Goal: Use online tool/utility: Utilize a website feature to perform a specific function

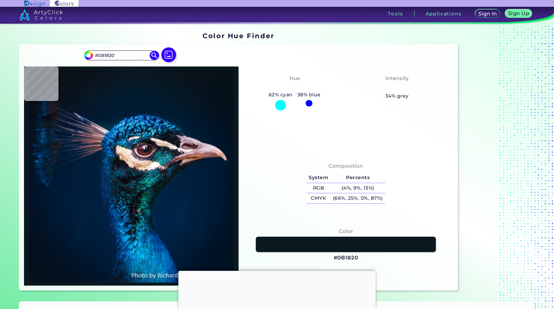
type input "#09181f"
type input "#09181F"
type input "#061926"
type input "#021c2b"
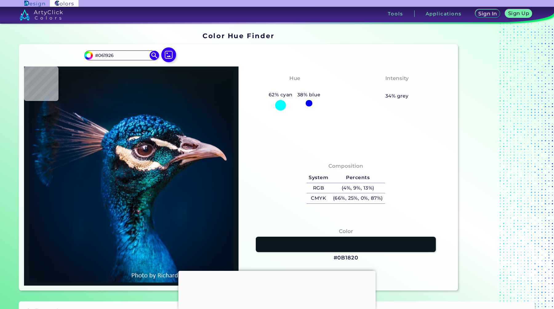
type input "#021C2B"
type input "#001b30"
type input "#001B30"
type input "#61d9fb"
type input "#61D9FB"
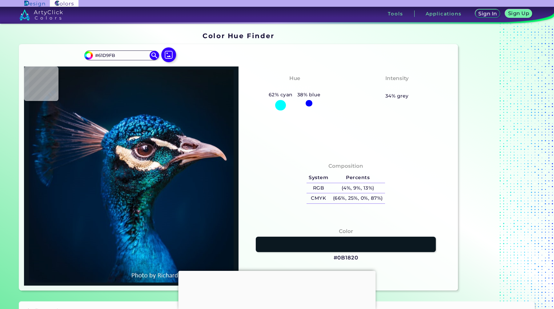
type input "#0c131e"
type input "#0C131E"
type input "#4c3b49"
type input "#4C3B49"
type input "#0e1116"
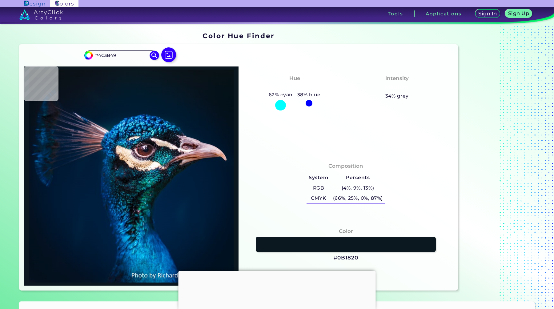
type input "#0E1116"
type input "#001f3e"
type input "#001F3E"
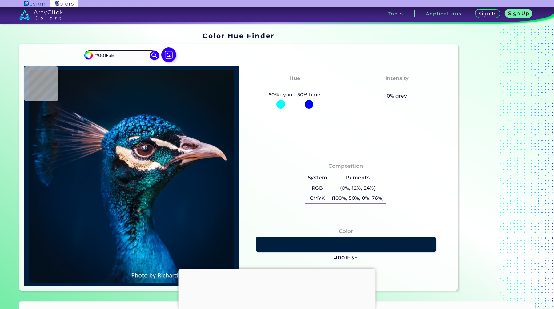
type input "#002041"
type input "#002142"
type input "#0a1c1f"
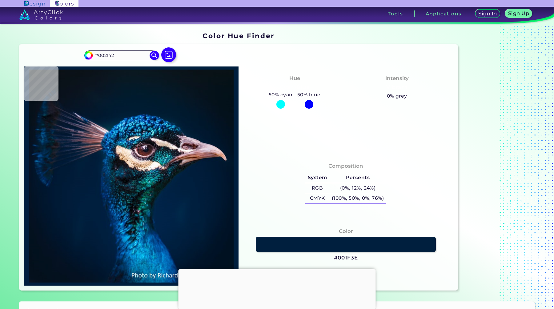
type input "#0A1C1F"
type input "#002029"
type input "#678c8f"
type input "#678C8F"
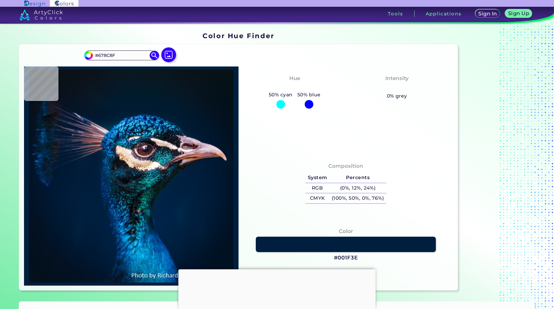
type input "#dcb89b"
type input "#DCB89B"
type input "#382a37"
type input "#382A37"
type input "#442b3e"
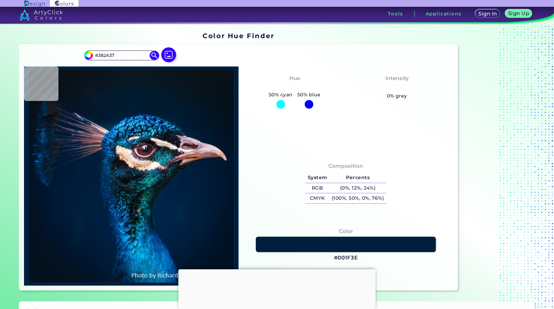
type input "#442B3E"
type input "#9e8696"
type input "#9E8696"
type input "#583a4c"
type input "#583A4C"
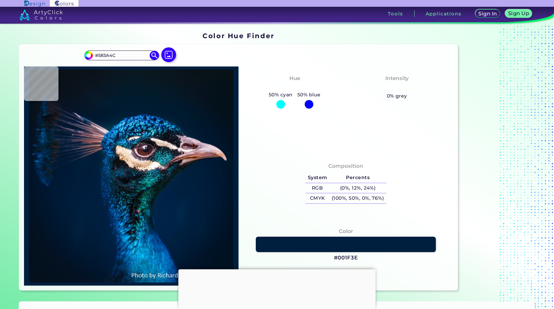
type input "#745567"
type input "#7d6c7b"
type input "#7D6C7B"
type input "#3c2534"
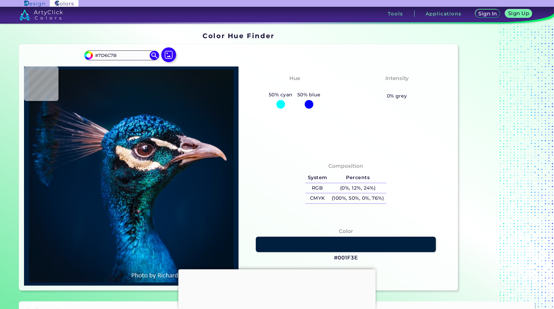
type input "#3C2534"
type input "#132131"
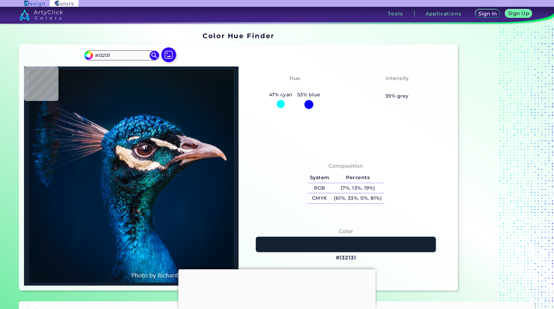
type input "#085665"
type input "#0d798d"
type input "#0D798D"
type input "#604959"
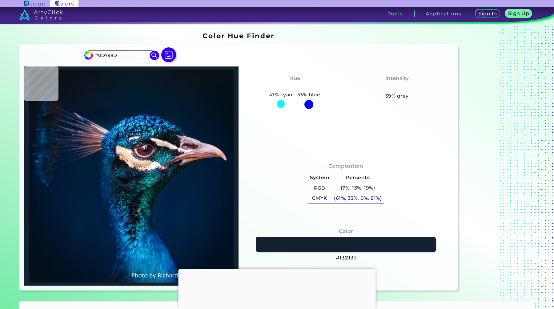
type input "#604959"
type input "#e5d0c9"
type input "#E5D0C9"
type input "#a37d8c"
type input "#A37D8C"
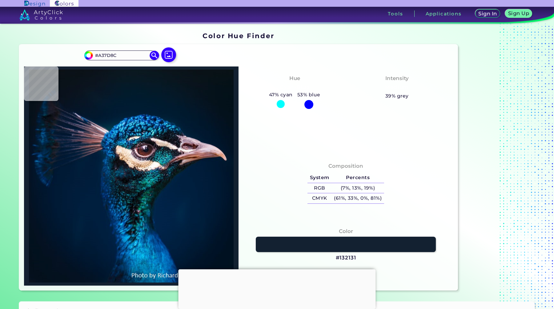
type input "#3c242e"
type input "#3C242E"
type input "#7f4d53"
type input "#7F4D53"
type input "#906272"
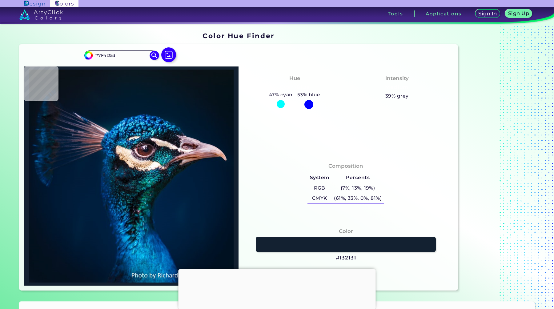
type input "#906272"
type input "#ccacb9"
type input "#CCACB9"
type input "#091019"
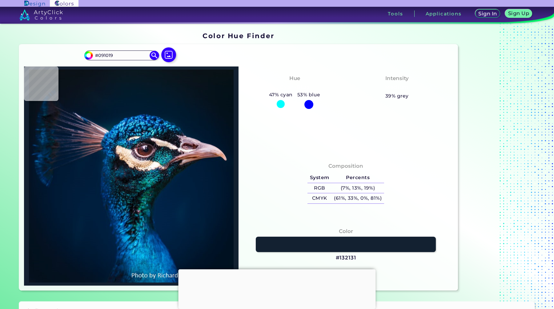
type input "#130f13"
type input "#130F13"
type input "#d7bfb0"
type input "#D7BFB0"
type input "#110d14"
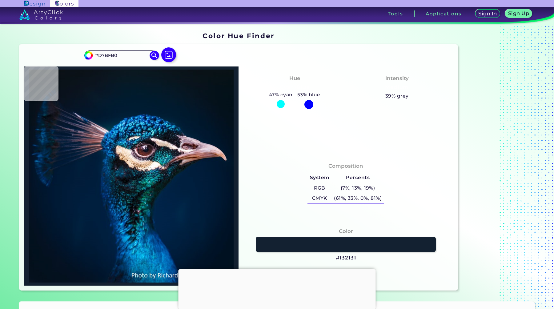
type input "#110D14"
type input "#36181d"
type input "#36181D"
type input "#392128"
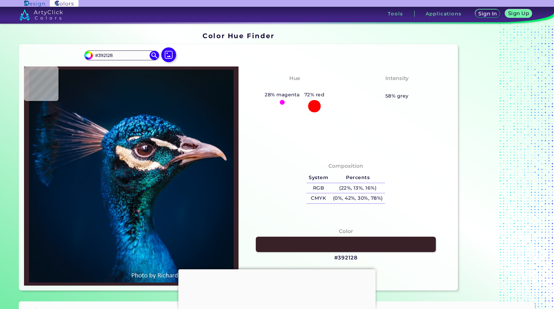
type input "#a86a69"
type input "#A86A69"
type input "#514659"
type input "#e1d8d6"
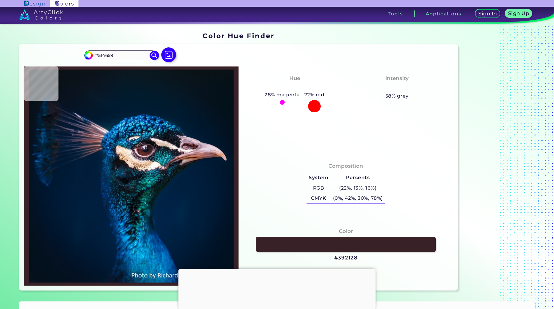
type input "#E1D8D6"
type input "#d5af91"
type input "#D5AF91"
type input "#fdfdf6"
type input "#FDFDF6"
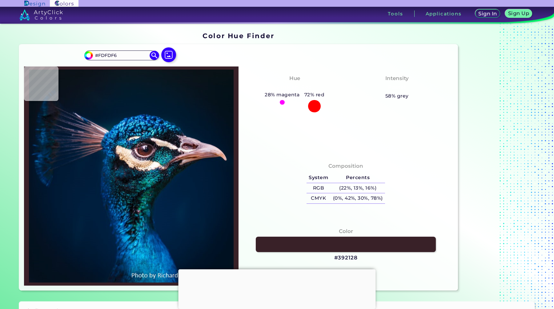
type input "#f1eee5"
type input "#F1EEE5"
type input "#304f50"
type input "#304F50"
type input "#6b4c52"
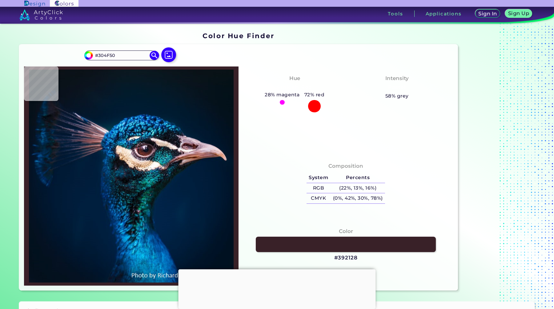
type input "#6B4C52"
type input "#000d18"
type input "#000D18"
type input "#112430"
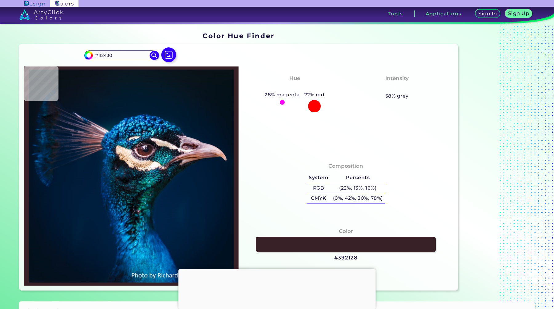
type input "#0c0d18"
type input "#0C0D18"
type input "#19181d"
type input "#19181D"
type input "#2c232b"
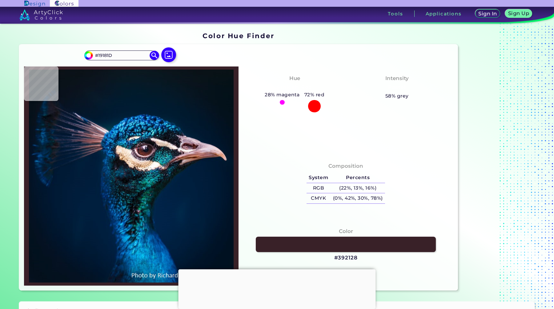
type input "#2C232B"
type input "#321e23"
type input "#321E23"
type input "#7f6668"
type input "#7F6668"
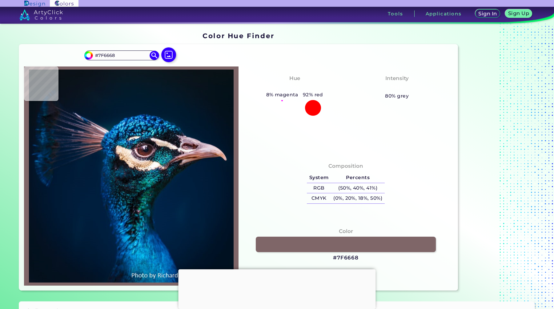
type input "#997977"
type input "#956961"
type input "#623529"
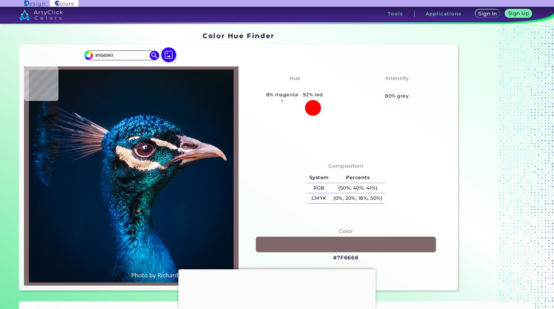
type input "#623529"
type input "#552422"
type input "#925f6b"
type input "#925F6B"
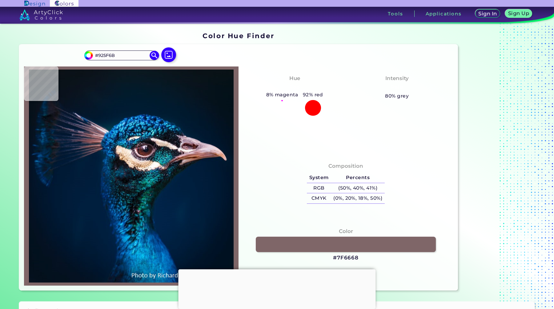
type input "#af8294"
type input "#AF8294"
type input "#926c81"
type input "#926C81"
type input "#704d61"
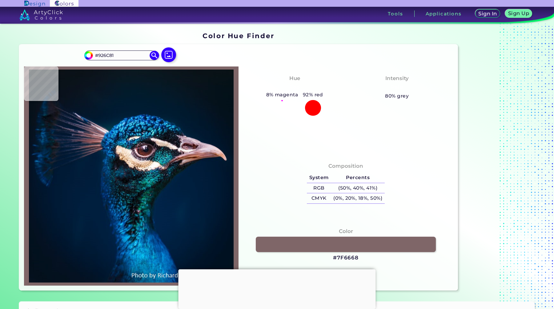
type input "#704D61"
type input "#302034"
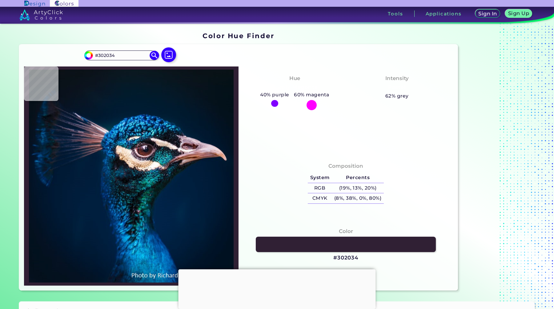
type input "#4f3145"
type input "#4F3145"
type input "#704d61"
type input "#704D61"
type input "#af8294"
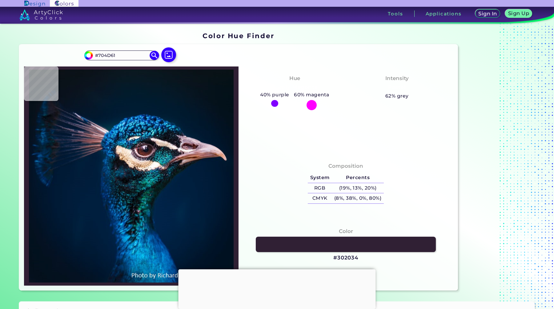
type input "#AF8294"
type input "#b58390"
type input "#B58390"
type input "#845158"
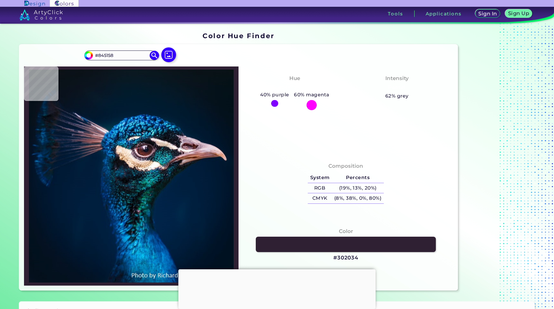
type input "#6e3b41"
type input "#6E3B41"
type input "#4c1b19"
type input "#4C1B19"
type input "#784c49"
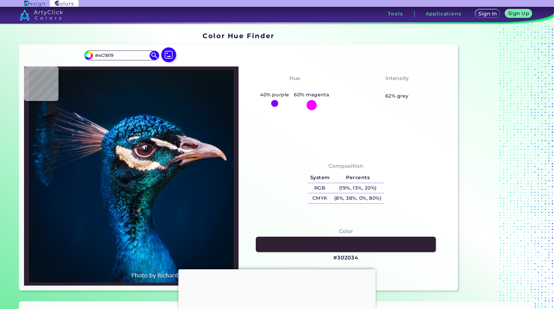
type input "#784C49"
type input "#795455"
type input "#ab979e"
type input "#AB979E"
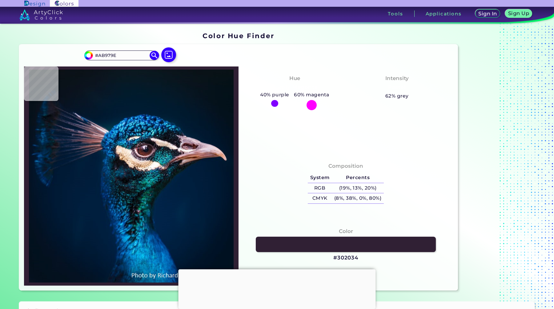
type input "#968590"
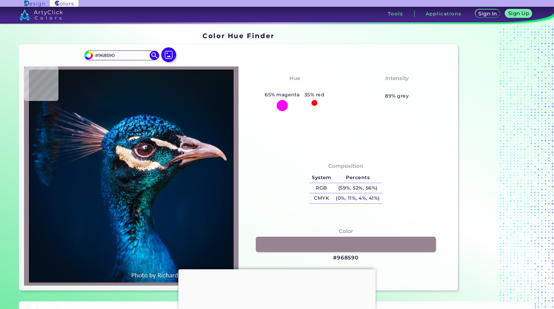
type input "#291c28"
type input "#291C28"
type input "#0c0f15"
type input "#0C0F15"
type input "#040d20"
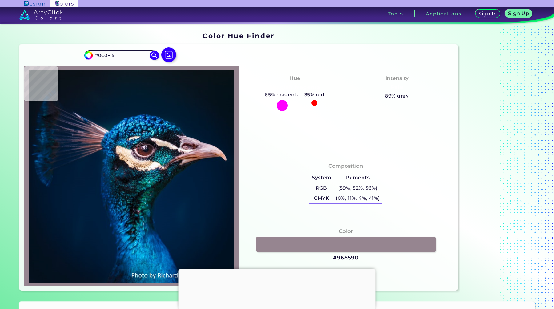
type input "#040D20"
type input "#061821"
type input "#22232a"
type input "#22232A"
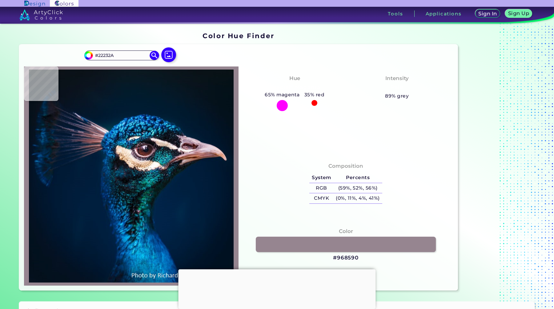
type input "#0a1416"
type input "#0A1416"
type input "#111518"
type input "#071820"
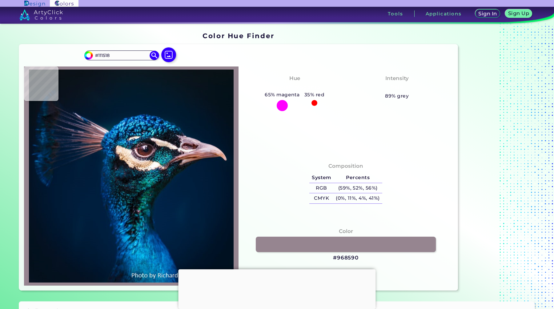
type input "#071820"
type input "#0a201e"
type input "#0A201E"
type input "#0a2026"
type input "#0A2026"
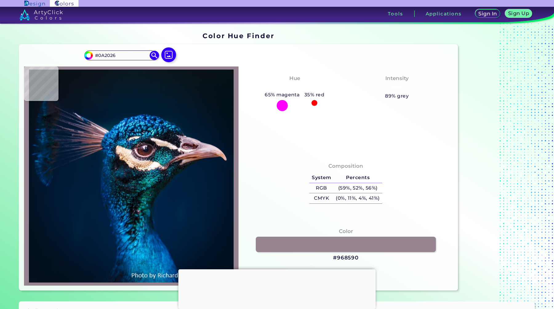
type input "#022140"
type input "#002144"
type input "#002140"
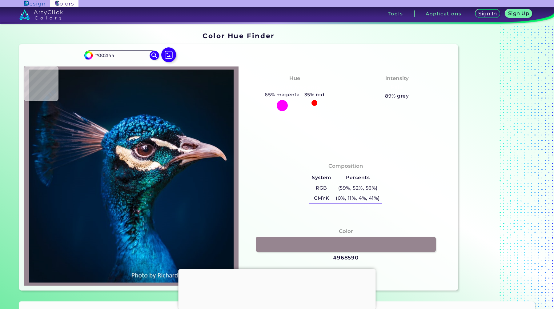
type input "#002140"
type input "#00203f"
type input "#00203F"
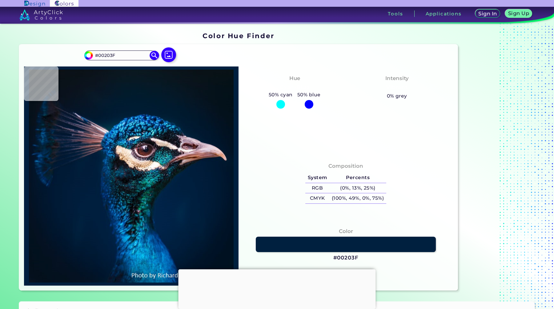
type input "#00203e"
type input "#00203E"
type input "#00203f"
type input "#00203F"
type input "#002041"
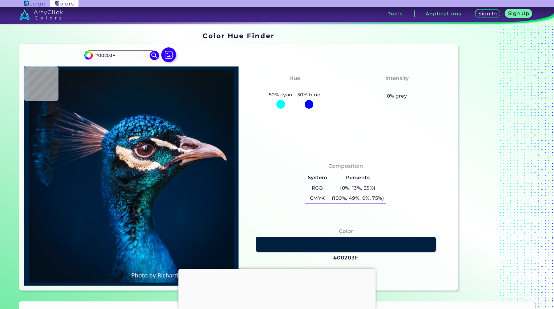
type input "#002041"
type input "#002144"
type input "#022044"
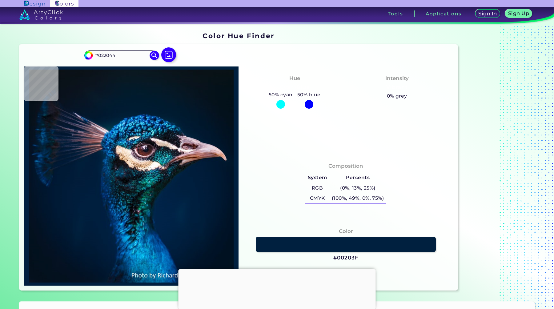
type input "#002144"
type input "#002245"
type input "#002247"
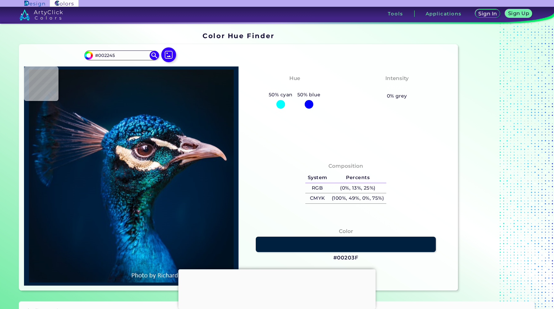
type input "#002247"
type input "#012348"
type input "#002248"
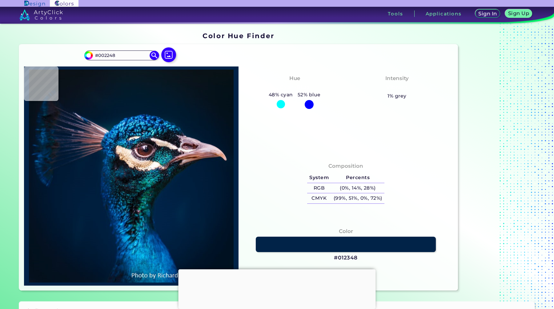
type input "#012349"
type input "#012248"
type input "#022249"
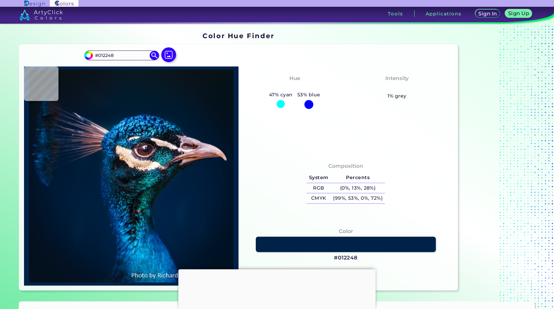
type input "#022249"
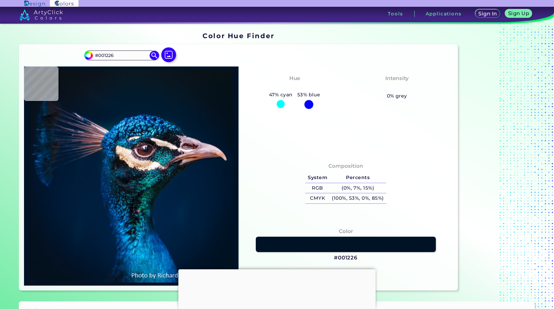
click at [278, 269] on div at bounding box center [277, 269] width 197 height 0
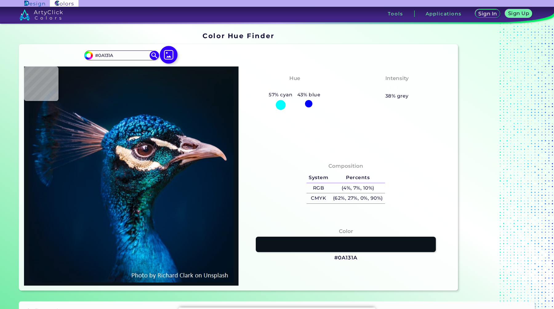
click at [169, 54] on img at bounding box center [169, 55] width 18 height 18
click at [0, 0] on input "file" at bounding box center [0, 0] width 0 height 0
click at [284, 181] on div "Composition System Percents RGB (4%, 7%, 10%) CMYK (62%, 27%, 0%, 90%)" at bounding box center [346, 184] width 205 height 50
click at [364, 176] on h5 "Percents" at bounding box center [358, 178] width 55 height 10
click at [365, 189] on h5 "(4%, 7%, 10%)" at bounding box center [358, 188] width 55 height 10
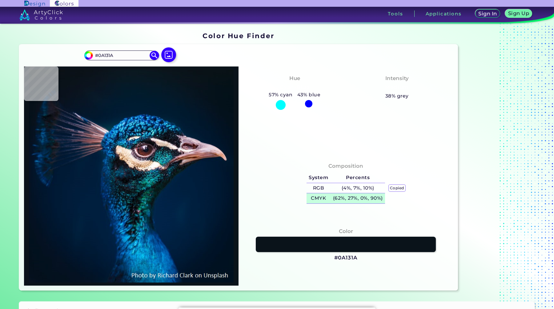
click at [364, 198] on h5 "(62%, 27%, 0%, 90%)" at bounding box center [358, 198] width 55 height 10
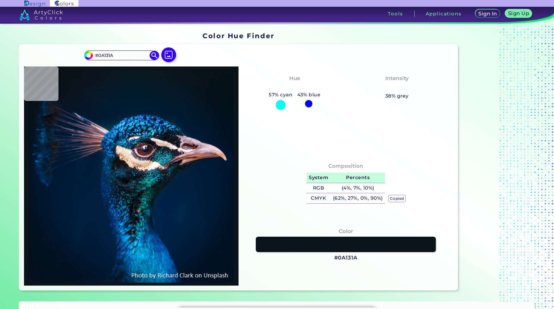
click at [366, 181] on h5 "Percents" at bounding box center [358, 178] width 55 height 10
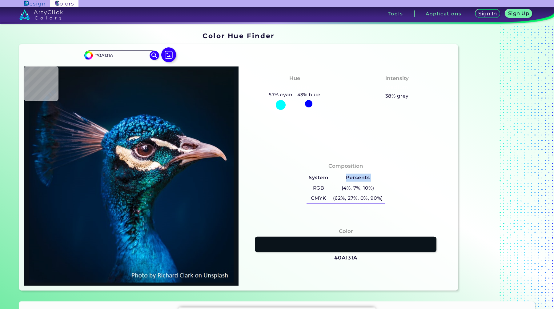
click at [346, 248] on link at bounding box center [346, 245] width 182 height 16
click at [123, 54] on input "#0A171F" at bounding box center [121, 55] width 57 height 8
paste input "FFB12B"
